Goal: Task Accomplishment & Management: Manage account settings

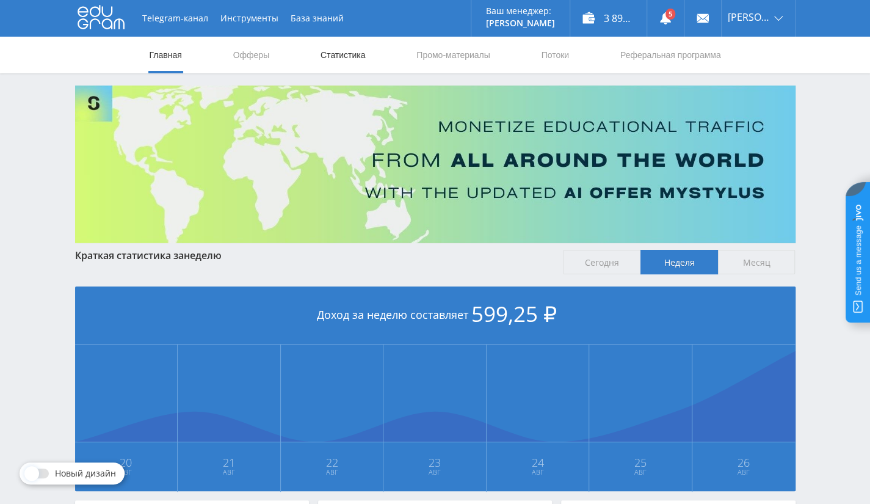
click at [354, 60] on link "Статистика" at bounding box center [343, 55] width 48 height 37
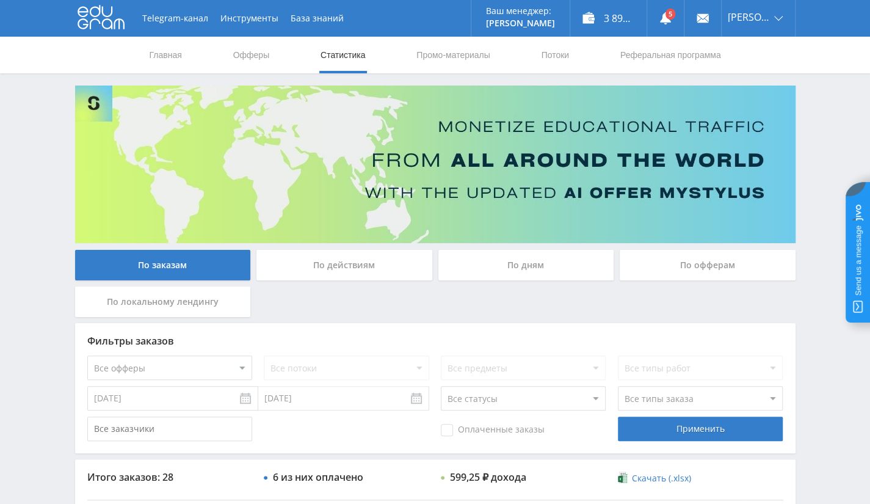
click at [639, 267] on div "По офферам" at bounding box center [708, 265] width 176 height 31
click at [0, 0] on input "По офферам" at bounding box center [0, 0] width 0 height 0
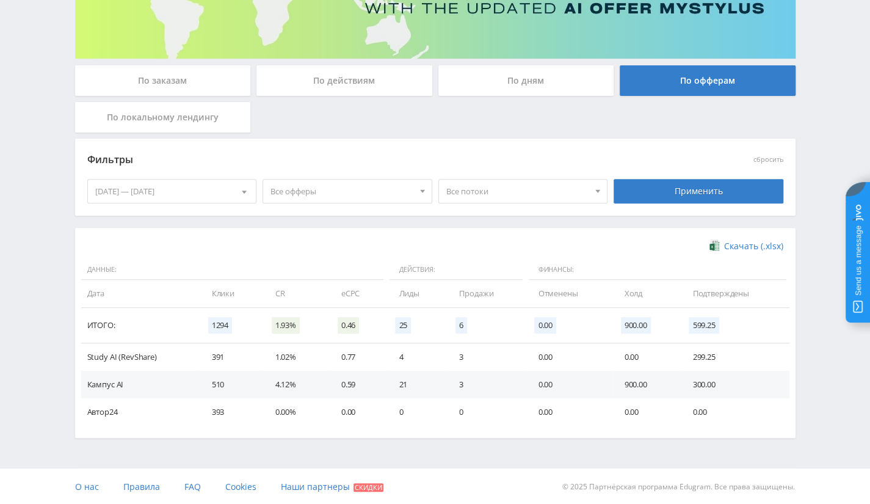
scroll to position [184, 0]
click at [203, 196] on div "[DATE] — [DATE]" at bounding box center [172, 191] width 169 height 23
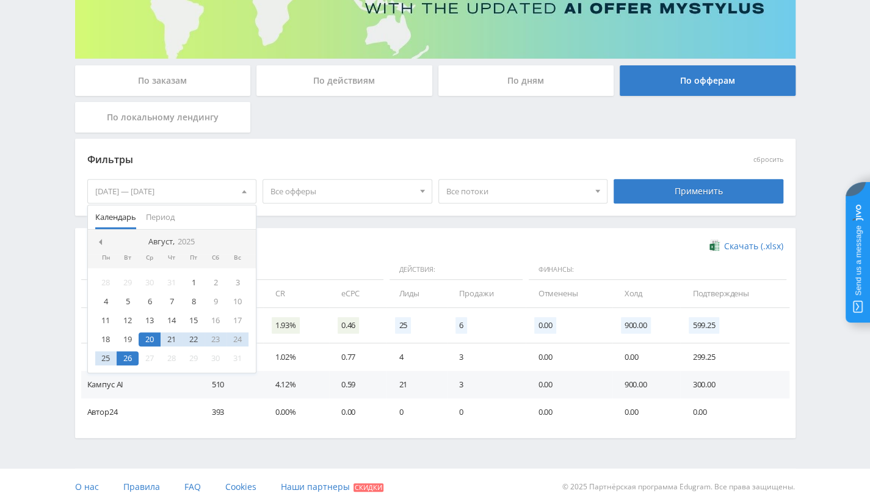
click at [305, 238] on div "Скачать (.xlsx) Данные: Действия: Финансы: Дата Клики CR eCPC Лиды Продажи Отме…" at bounding box center [435, 333] width 720 height 210
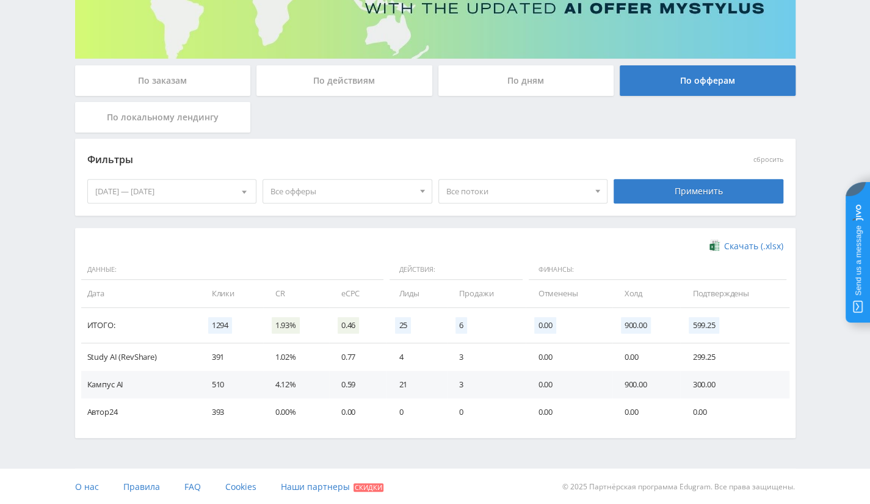
click at [214, 188] on div "[DATE] — [DATE]" at bounding box center [172, 191] width 169 height 23
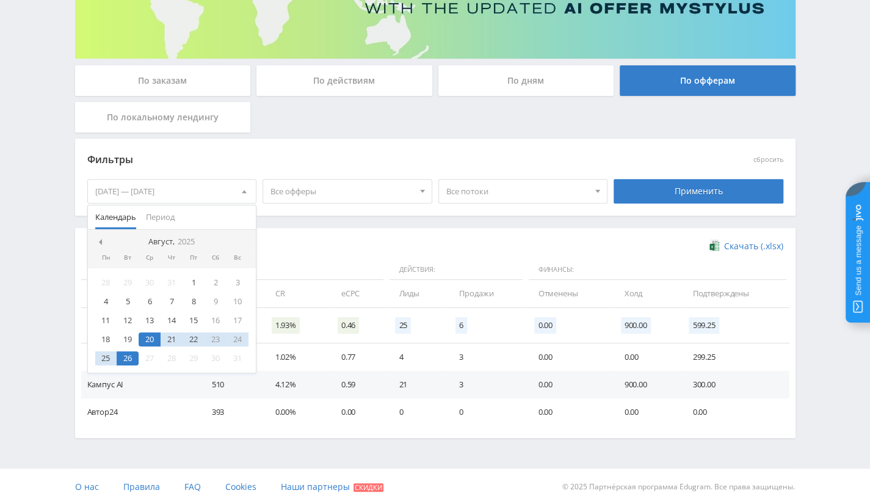
click at [429, 364] on td "4" at bounding box center [416, 356] width 60 height 27
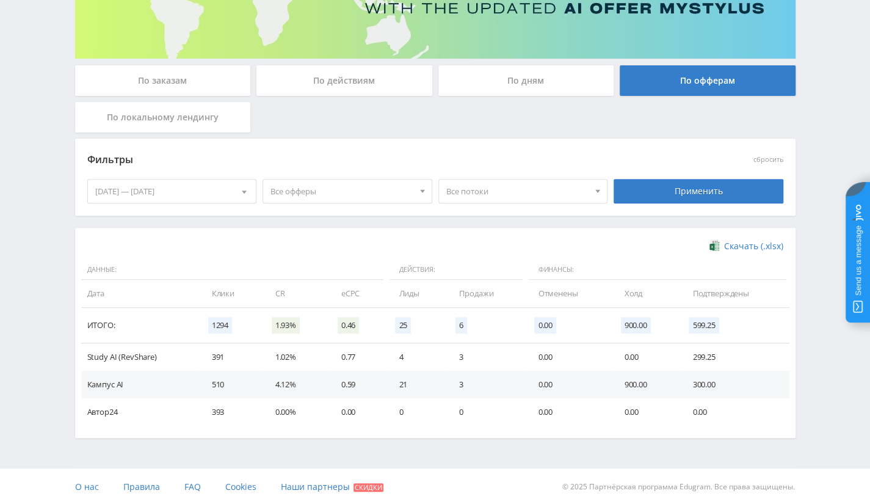
click at [200, 377] on td "510" at bounding box center [231, 384] width 63 height 27
click at [201, 84] on div "По заказам" at bounding box center [163, 80] width 176 height 31
click at [0, 0] on input "По заказам" at bounding box center [0, 0] width 0 height 0
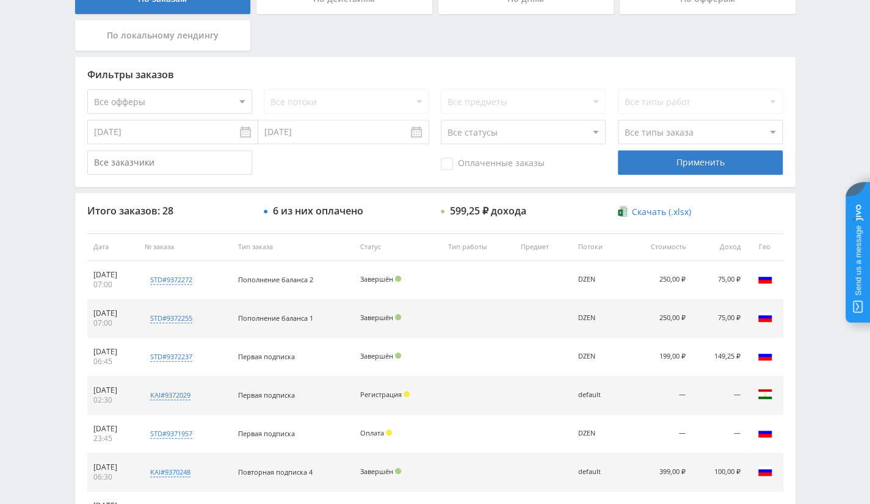
scroll to position [266, 0]
click at [223, 94] on select "Все офферы MyStylus MyStylus - Revshare Кампус AI Studybay Автор24 Studybay Bra…" at bounding box center [169, 101] width 165 height 24
select select "376"
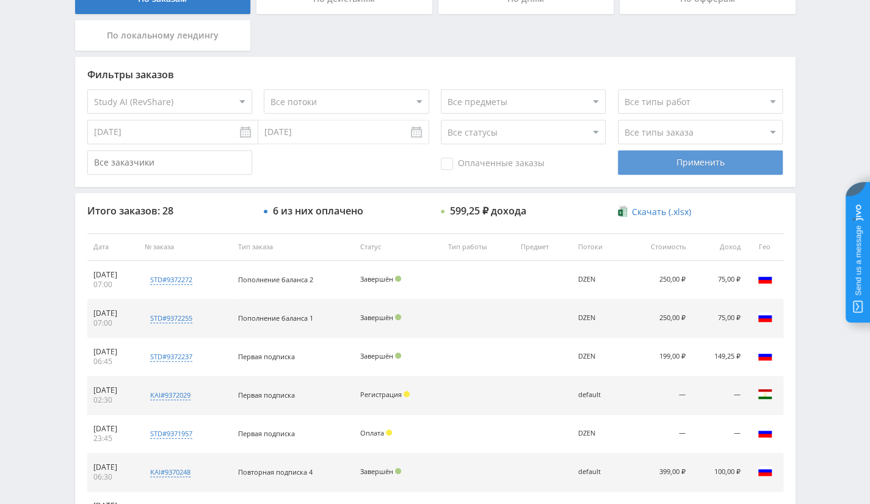
click at [684, 162] on div "Применить" at bounding box center [700, 162] width 165 height 24
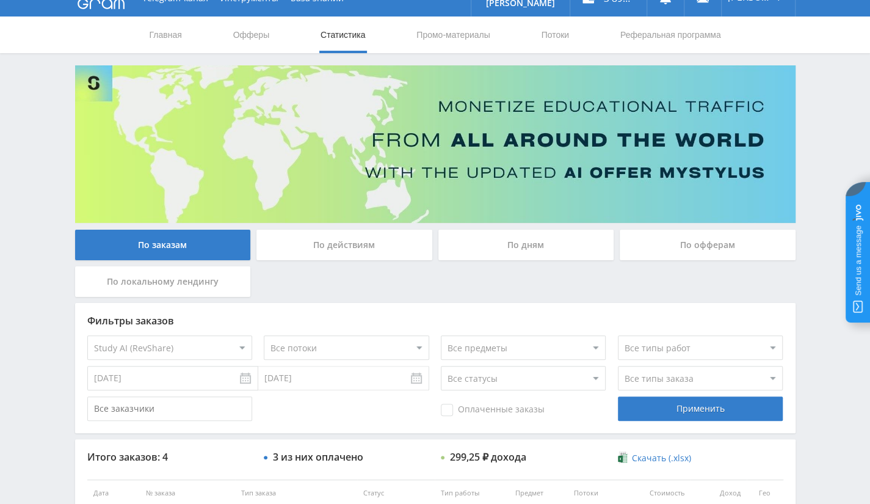
scroll to position [0, 0]
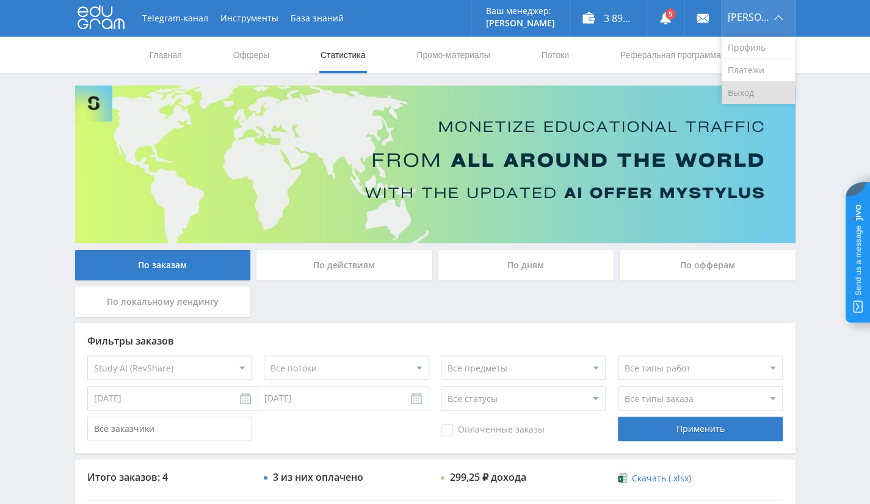
click at [751, 84] on link "Выход" at bounding box center [758, 93] width 73 height 22
